Goal: Information Seeking & Learning: Learn about a topic

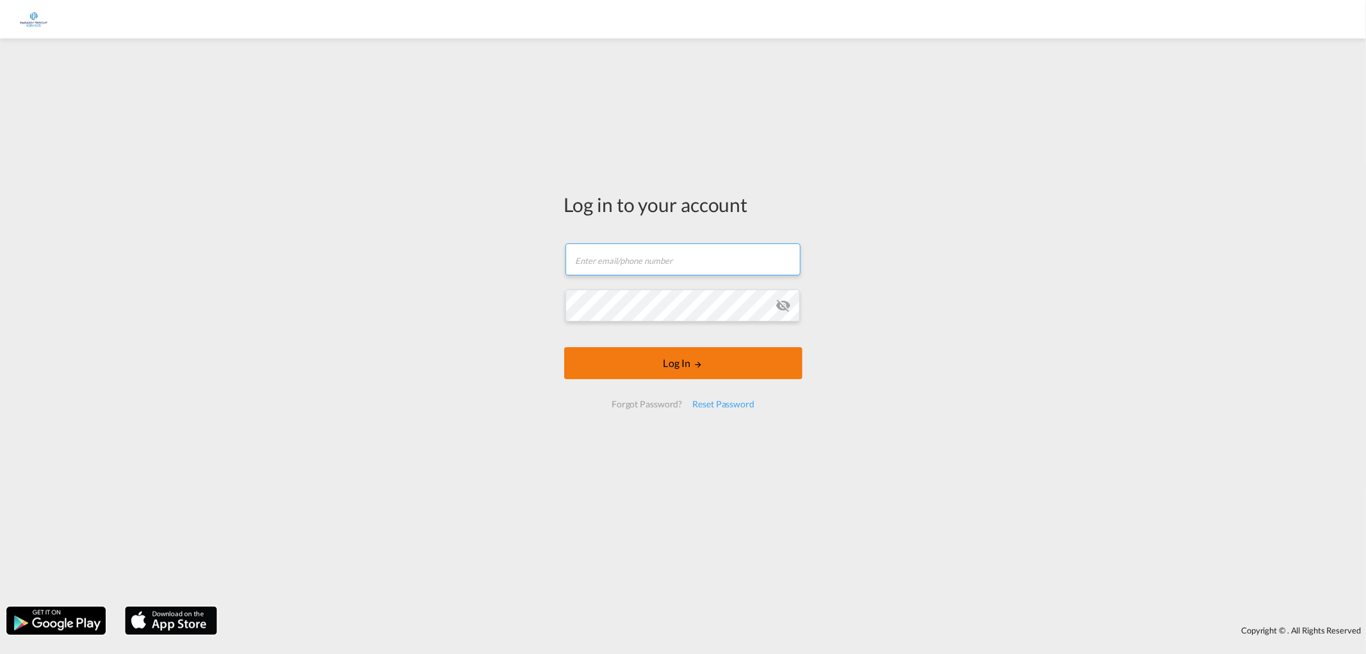
type input "[EMAIL_ADDRESS][DOMAIN_NAME]"
click at [694, 366] on form "[EMAIL_ADDRESS][DOMAIN_NAME] Email field is required Password field is required…" at bounding box center [683, 326] width 238 height 190
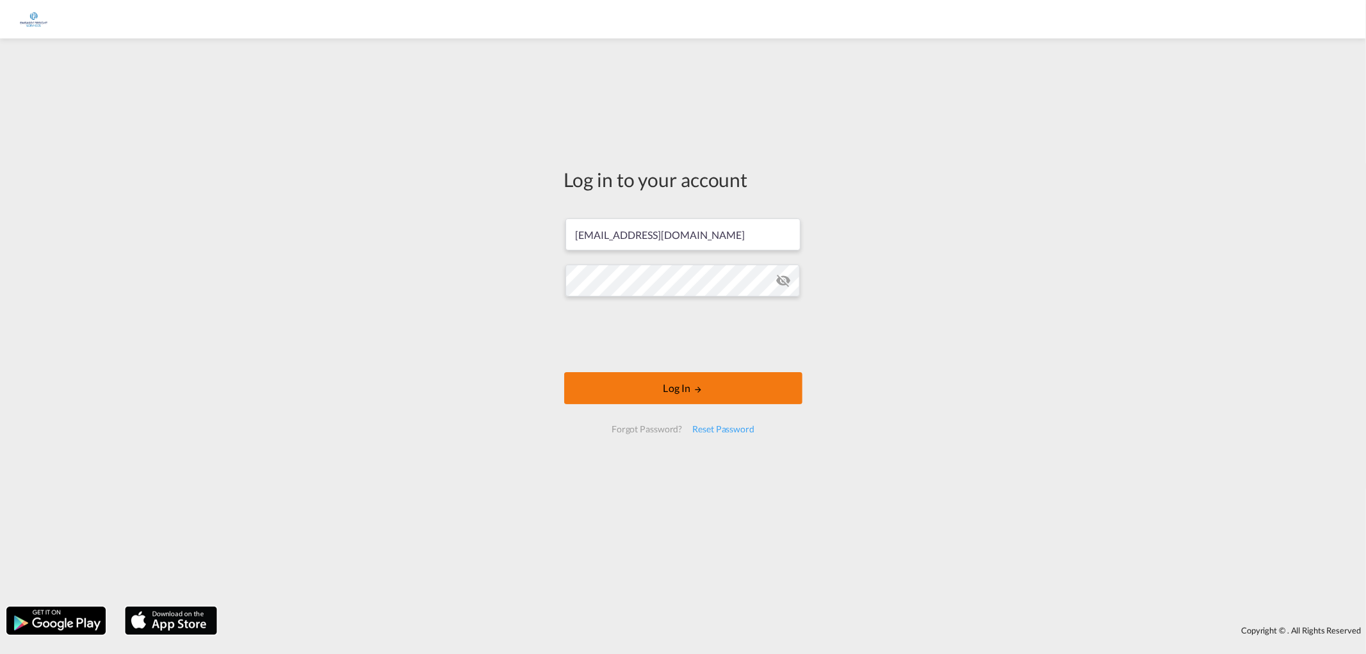
click at [712, 396] on button "Log In" at bounding box center [683, 388] width 238 height 32
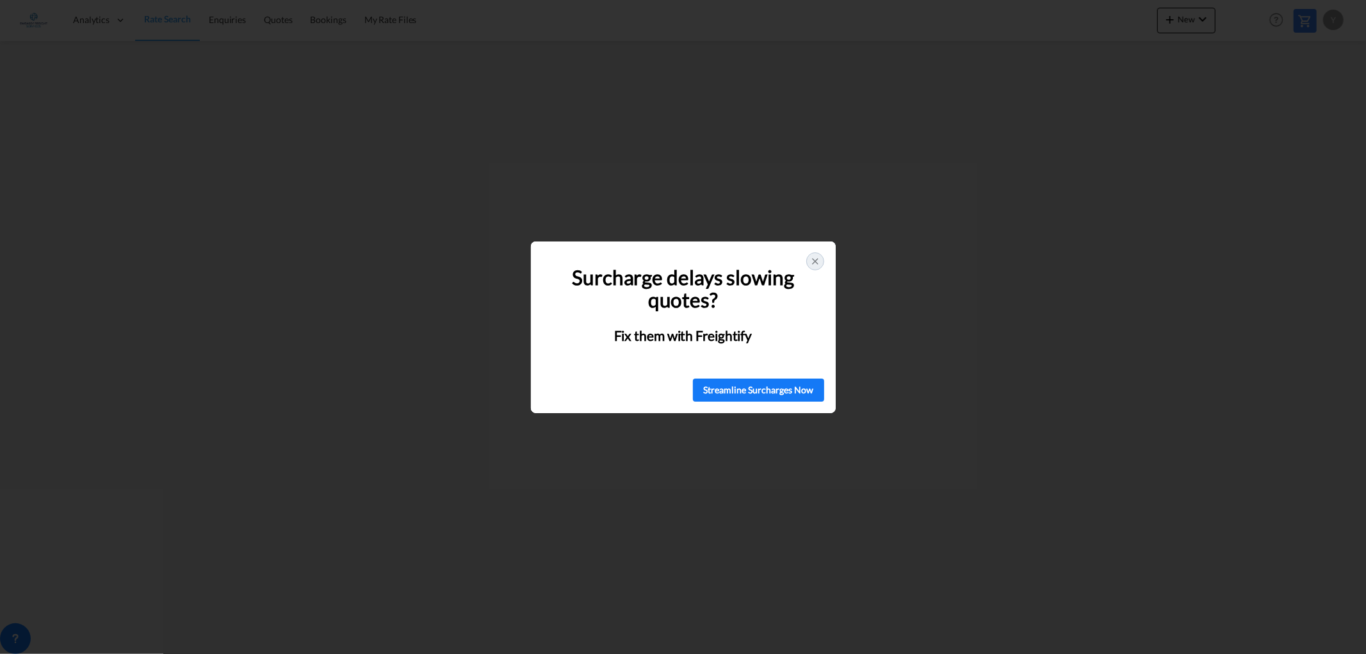
click at [813, 259] on icon at bounding box center [815, 261] width 5 height 5
